Goal: Transaction & Acquisition: Purchase product/service

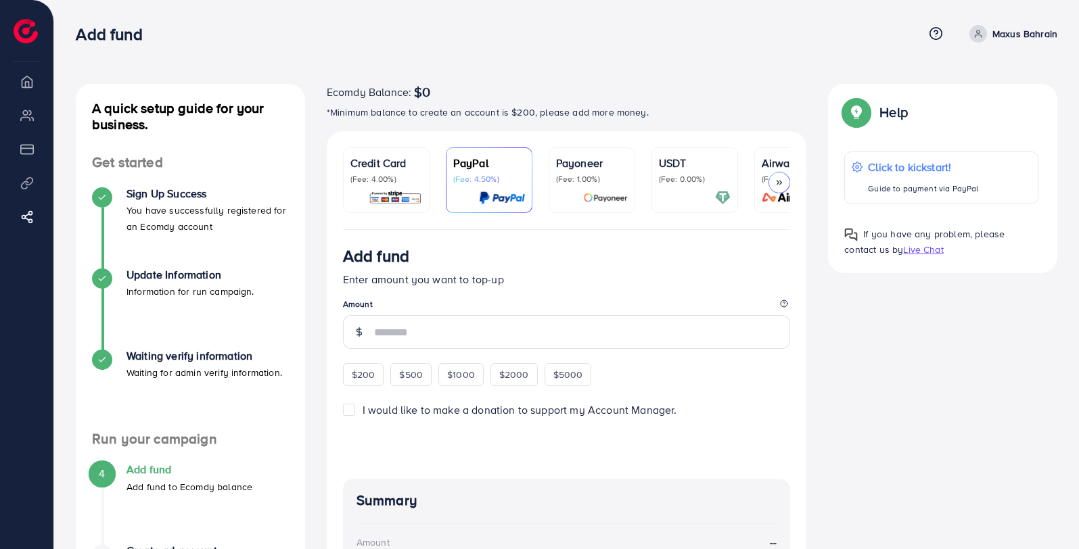
click at [386, 172] on div "Credit Card (Fee: 4.00%)" at bounding box center [386, 170] width 72 height 30
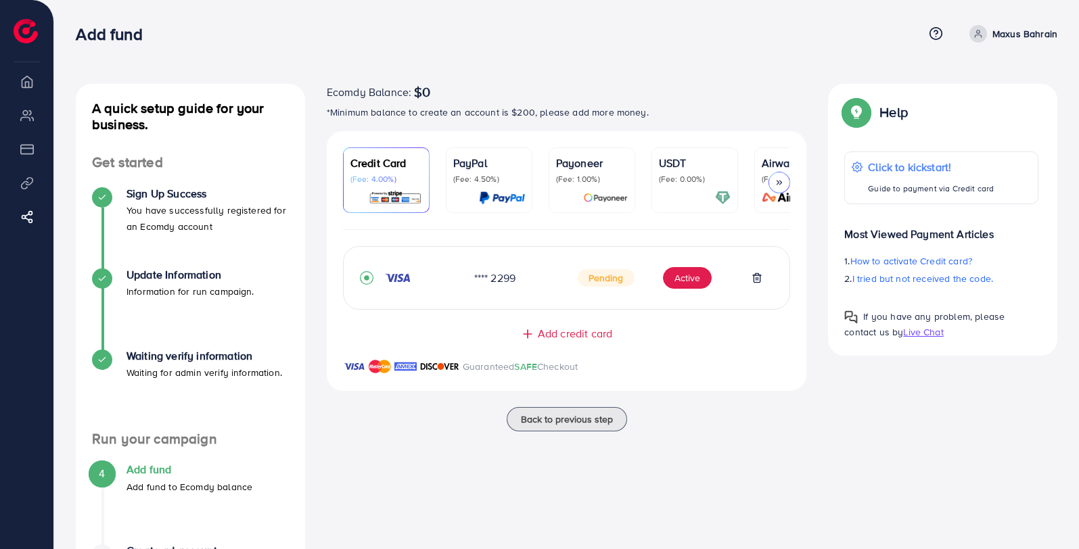
click at [580, 341] on span "Add credit card" at bounding box center [575, 334] width 74 height 16
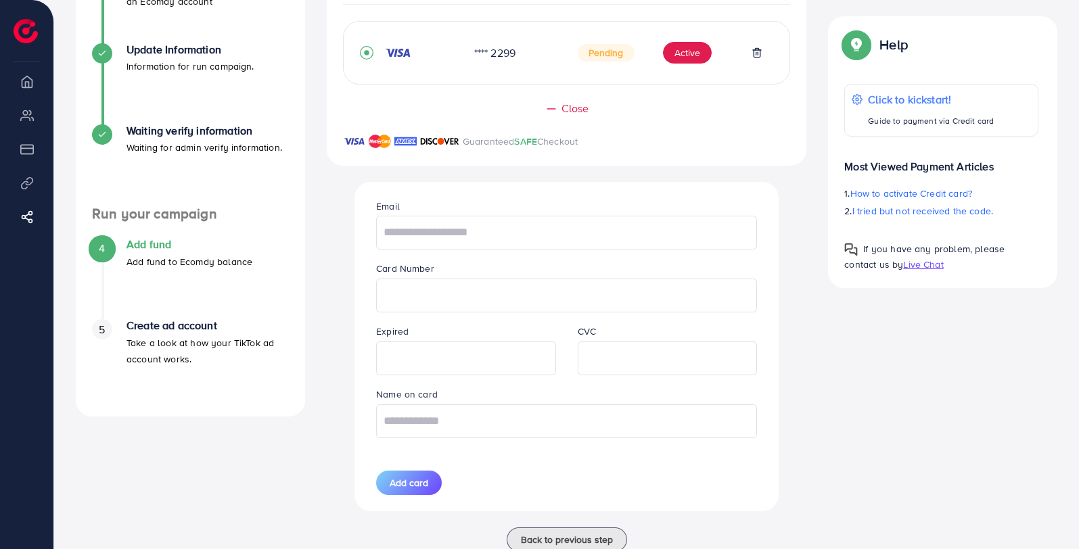
scroll to position [204, 0]
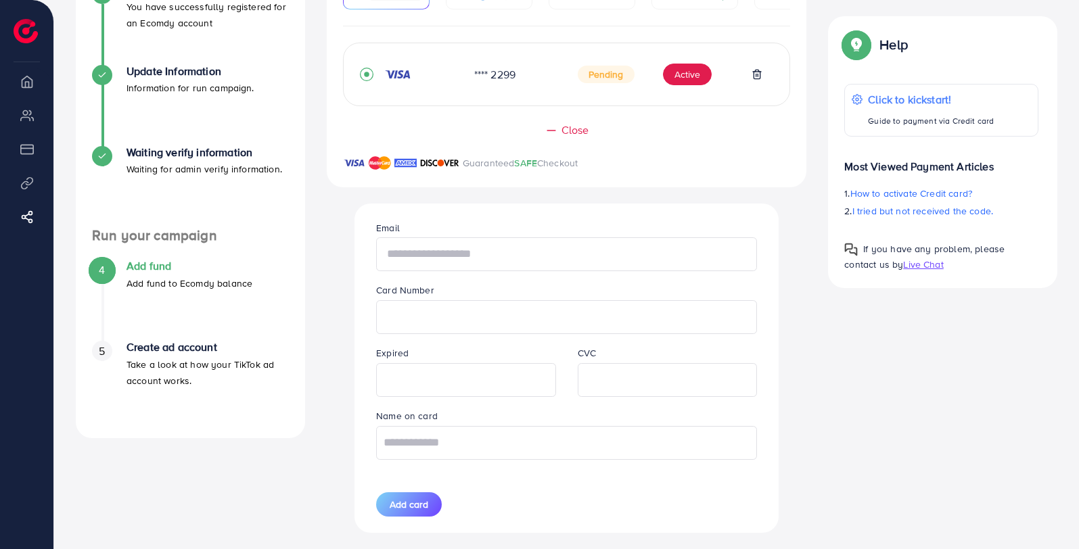
click at [524, 262] on input "text" at bounding box center [566, 254] width 381 height 34
click at [863, 363] on div "A quick setup guide for your business. Get started Sign Up Success You have suc…" at bounding box center [566, 235] width 1003 height 710
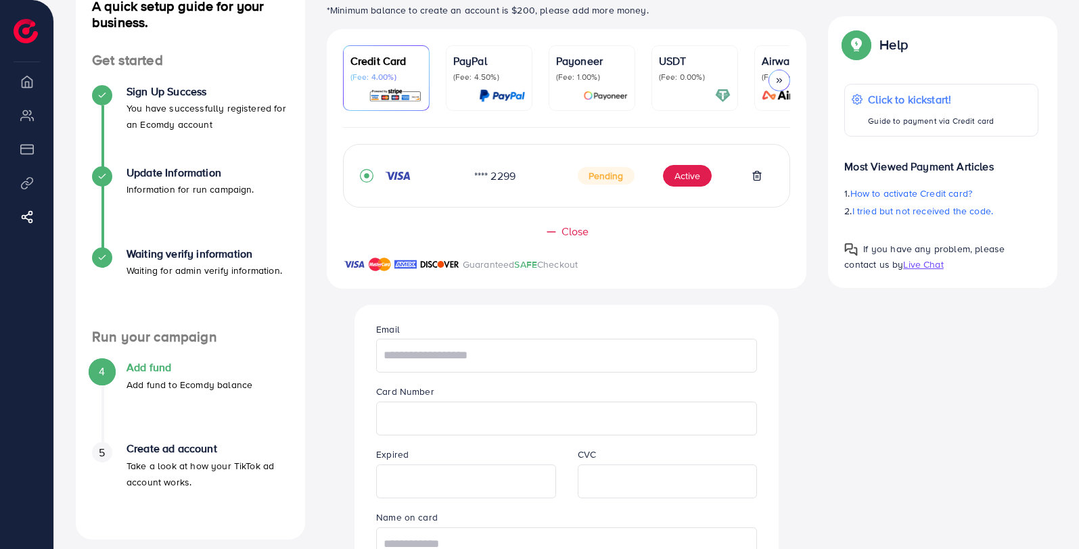
scroll to position [106, 0]
